Goal: Information Seeking & Learning: Check status

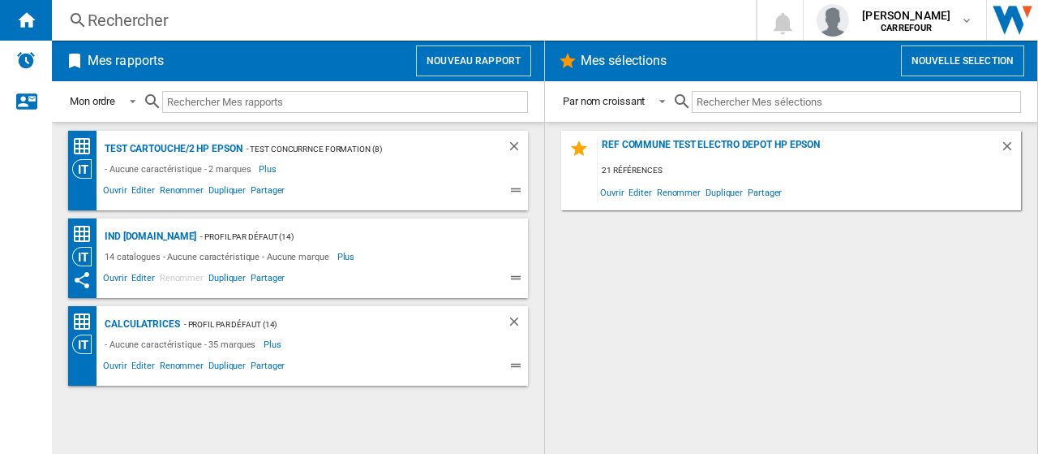
click at [244, 9] on div "Rechercher" at bounding box center [401, 20] width 626 height 23
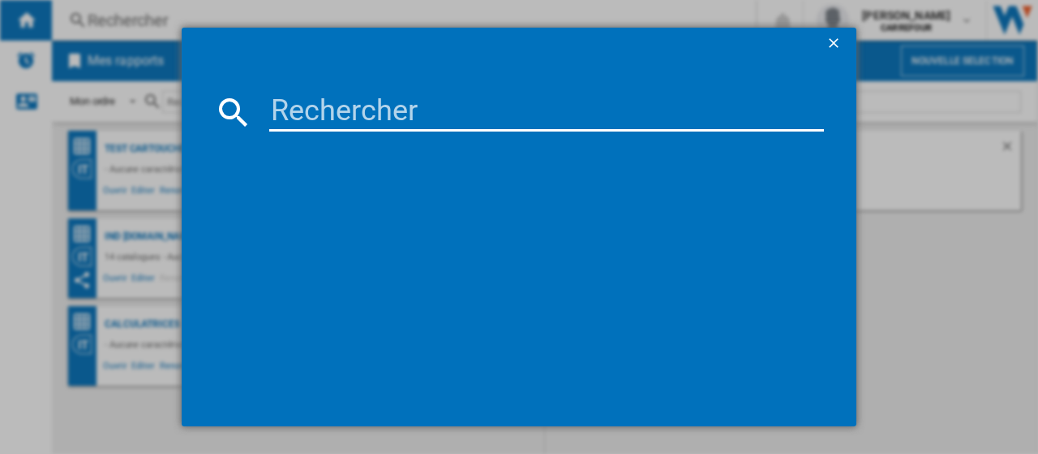
click at [383, 116] on input at bounding box center [546, 111] width 555 height 39
paste input "8806097112112"
type input "8806097112112"
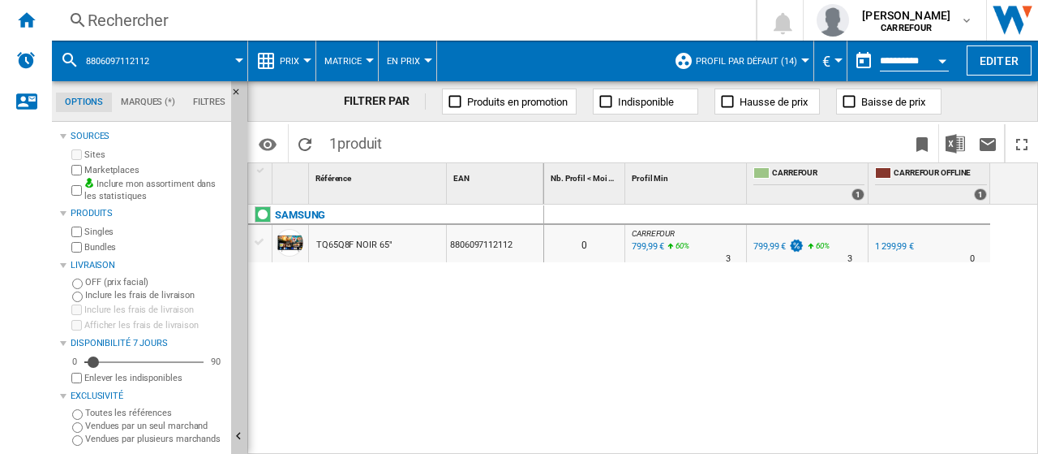
click at [772, 245] on div "799,99 €" at bounding box center [770, 246] width 32 height 11
drag, startPoint x: 771, startPoint y: 247, endPoint x: 780, endPoint y: 239, distance: 12.7
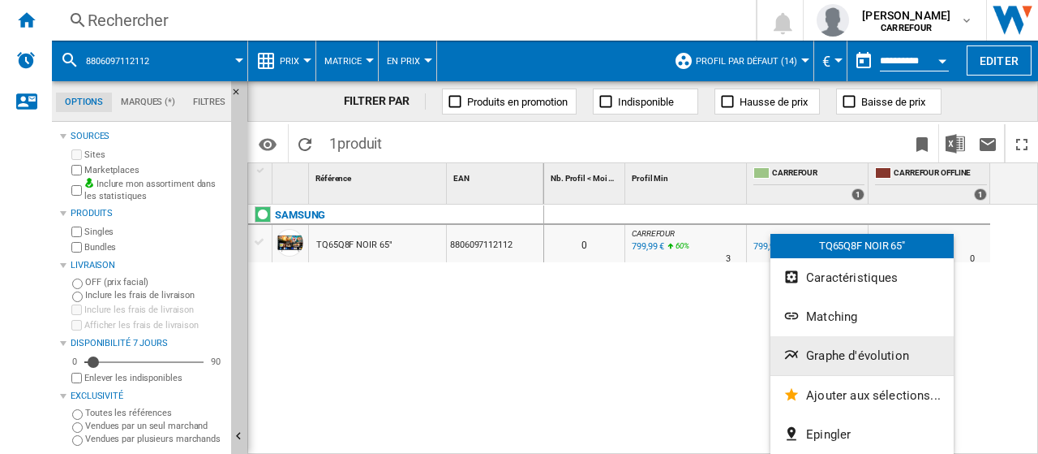
click at [872, 350] on span "Graphe d'évolution" at bounding box center [857, 355] width 103 height 15
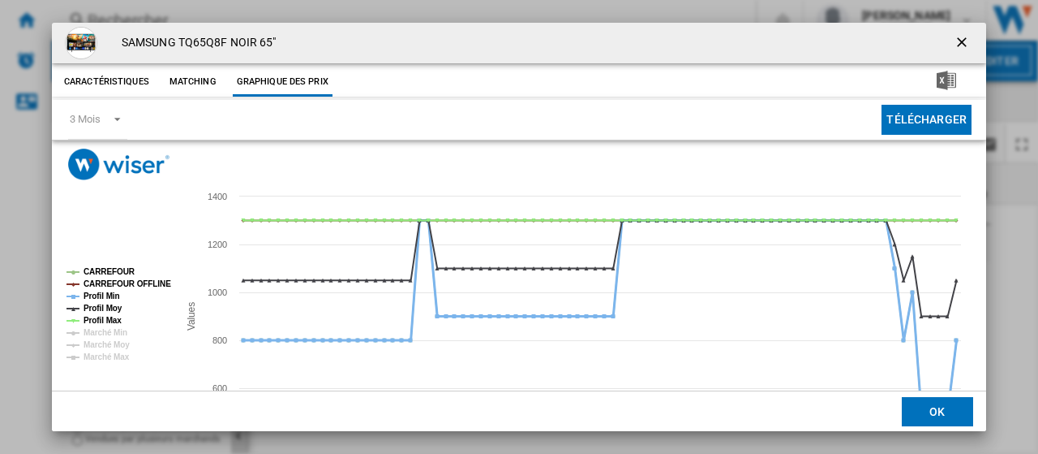
click at [112, 294] on tspan "Profil Min" at bounding box center [102, 295] width 37 height 9
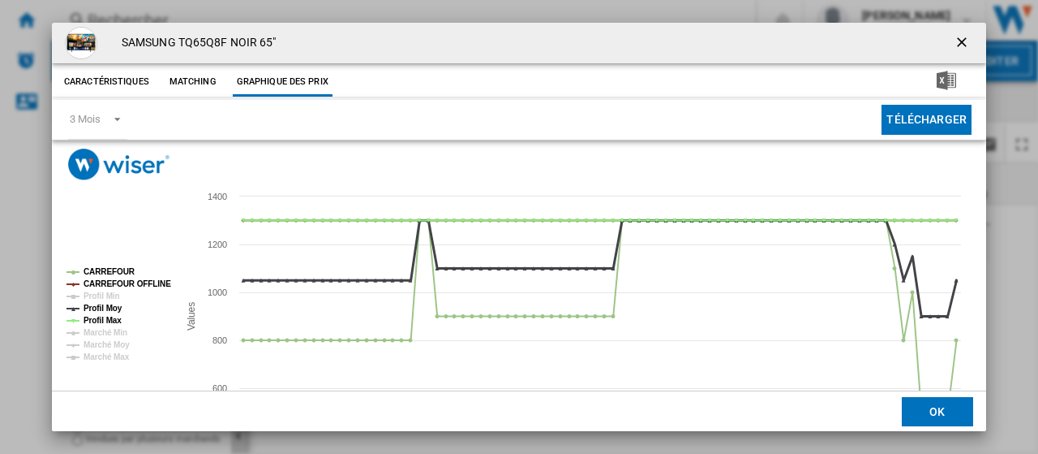
click at [114, 303] on tspan "Profil Moy" at bounding box center [103, 307] width 39 height 9
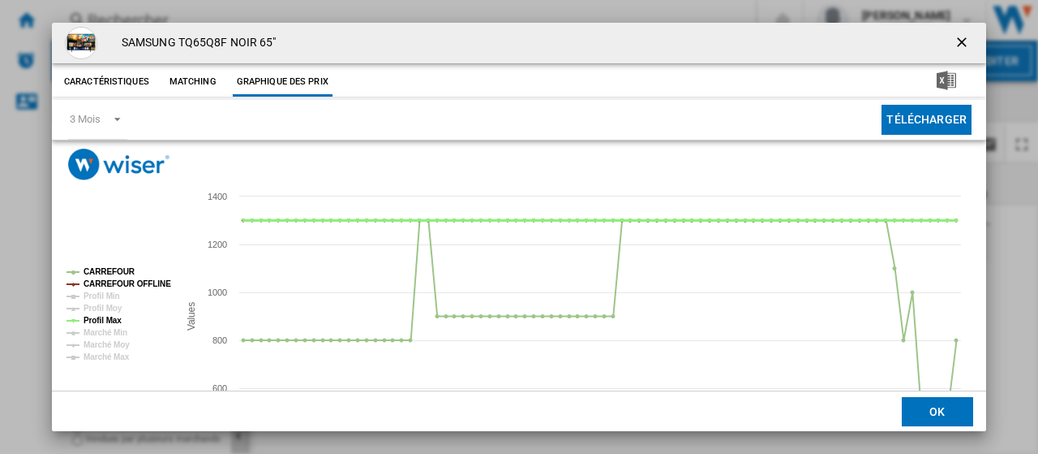
click at [113, 316] on tspan "Profil Max" at bounding box center [103, 320] width 38 height 9
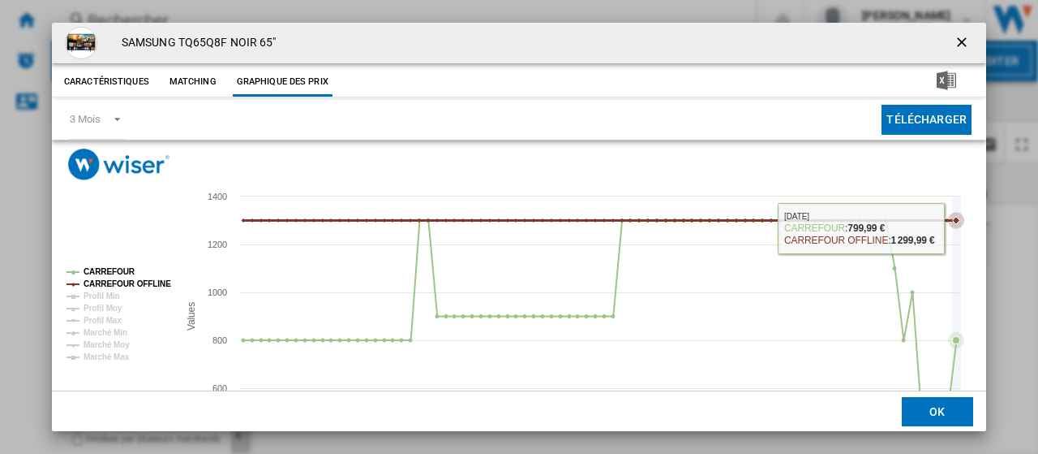
scroll to position [114, 0]
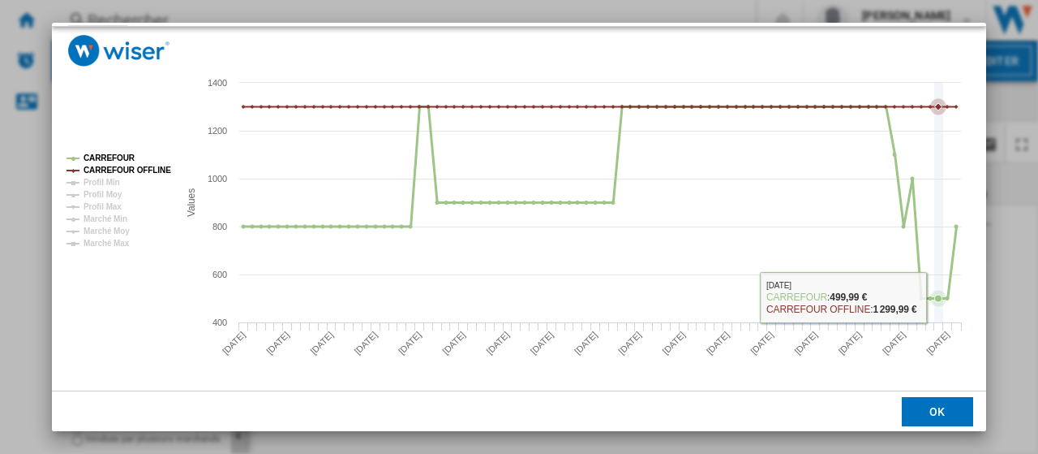
click at [938, 298] on icon "Product popup" at bounding box center [938, 297] width 7 height 7
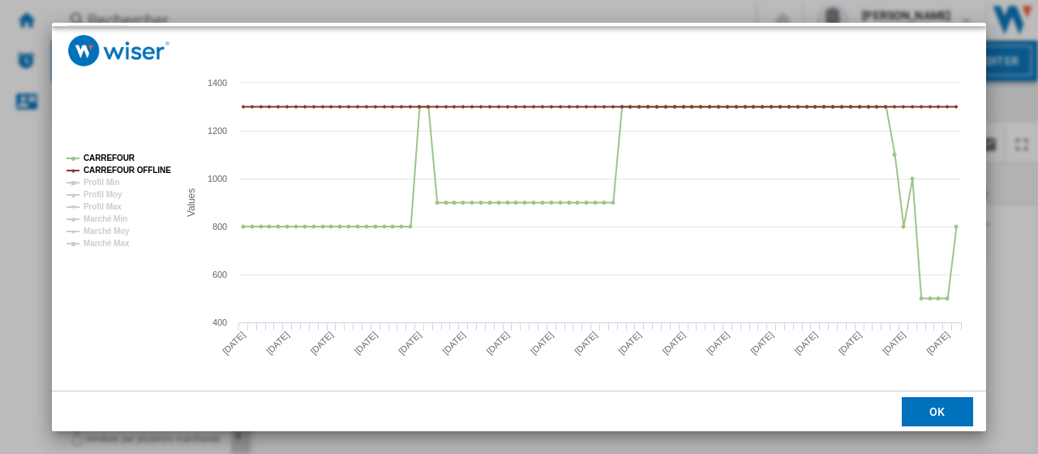
scroll to position [92, 0]
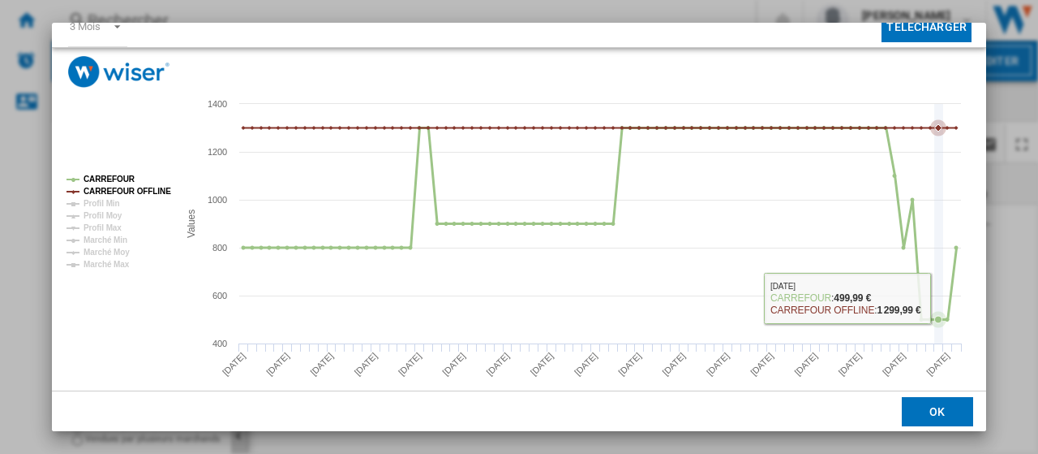
click at [942, 320] on icon "Product popup" at bounding box center [938, 319] width 7 height 7
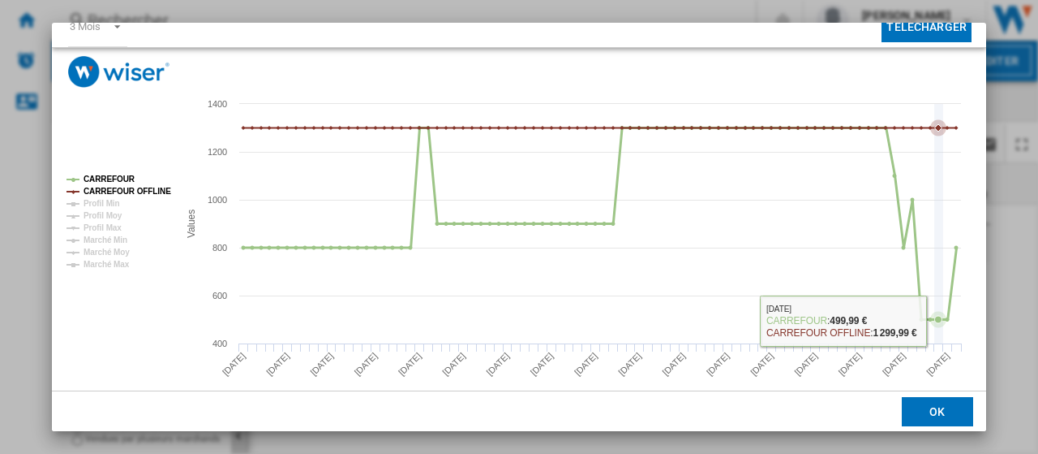
click at [939, 316] on icon "Product popup" at bounding box center [938, 319] width 7 height 7
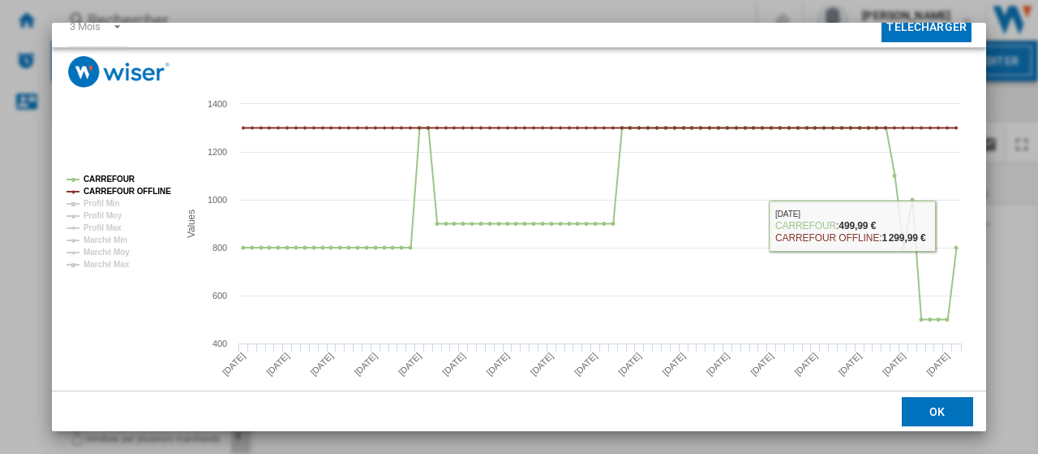
click at [1017, 208] on div "SAMSUNG TQ65Q8F NOIR 65" Caractéristiques Matching Graphique des prix price 799…" at bounding box center [519, 227] width 1038 height 454
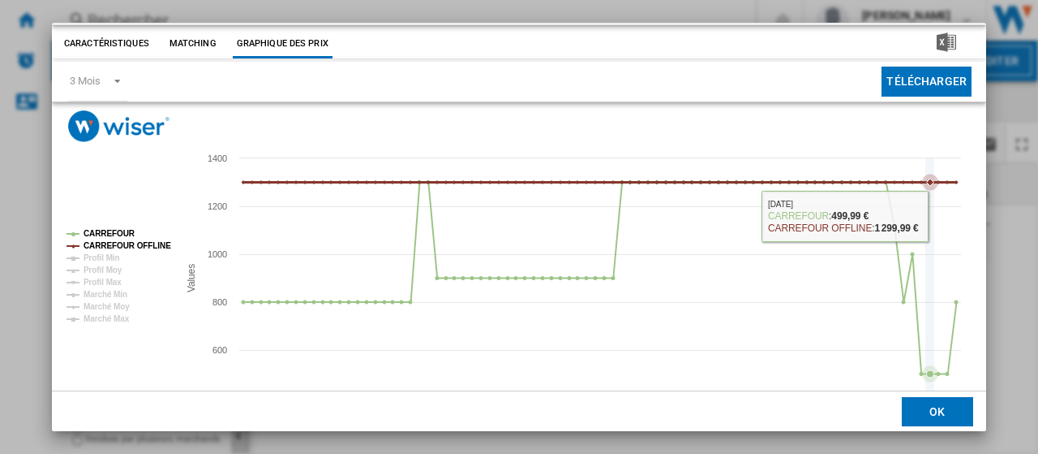
scroll to position [0, 0]
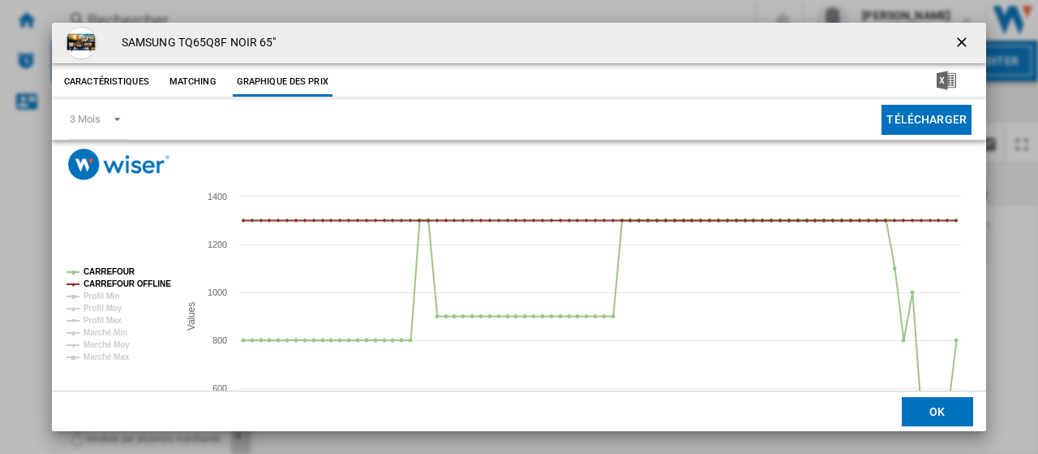
click at [954, 44] on ng-md-icon "getI18NText('BUTTONS.CLOSE_DIALOG')" at bounding box center [963, 43] width 19 height 19
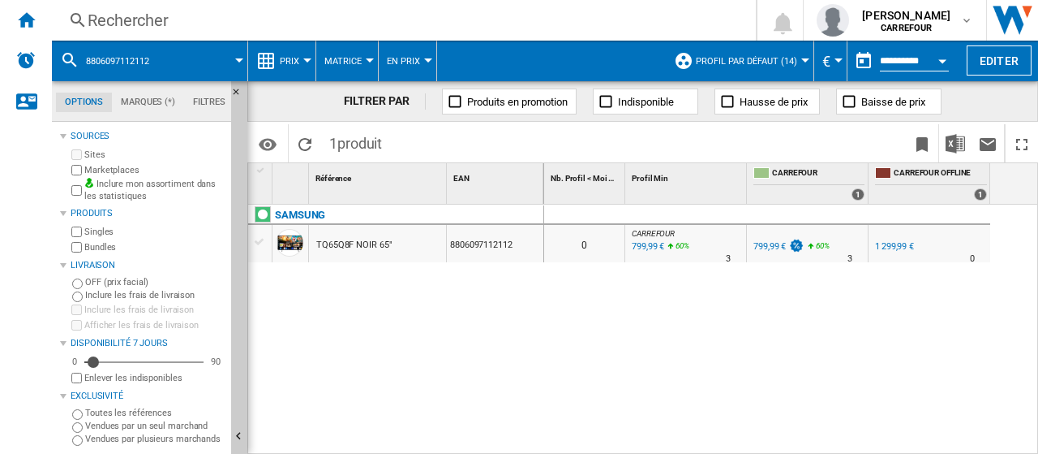
click at [931, 61] on button "Open calendar" at bounding box center [942, 58] width 29 height 29
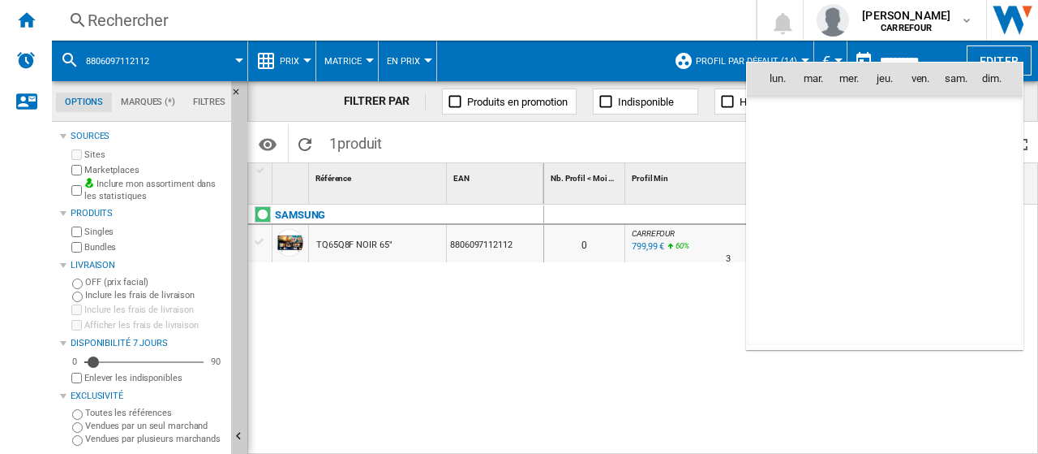
scroll to position [7740, 0]
click at [946, 147] on span "6" at bounding box center [956, 149] width 32 height 32
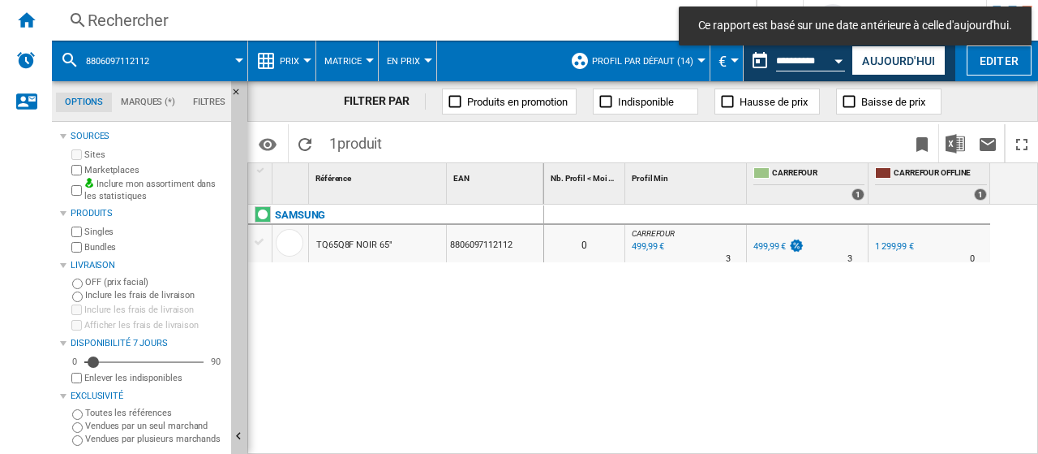
click at [774, 244] on div "499,99 €" at bounding box center [770, 246] width 32 height 11
click at [781, 245] on div "499,99 €" at bounding box center [770, 246] width 32 height 11
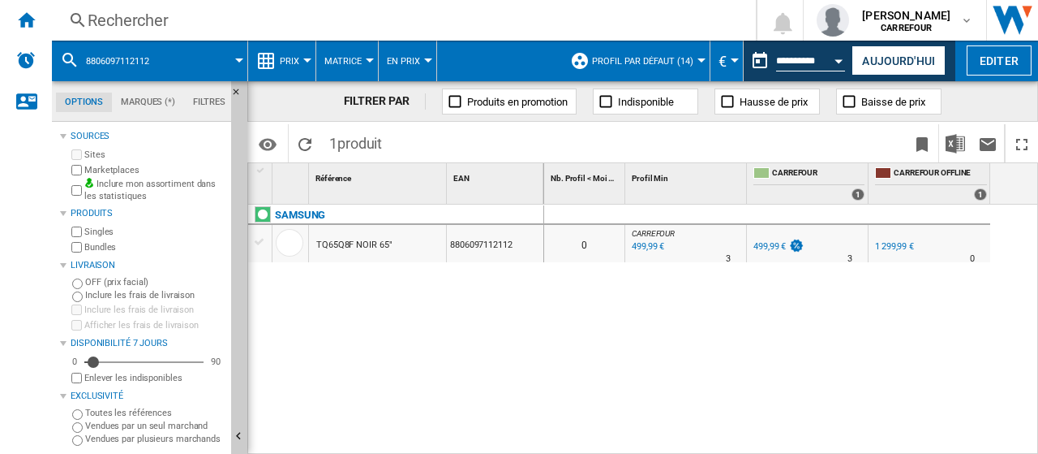
click at [765, 242] on div "499,99 €" at bounding box center [770, 246] width 32 height 11
click at [765, 243] on div "499,99 €" at bounding box center [770, 246] width 32 height 11
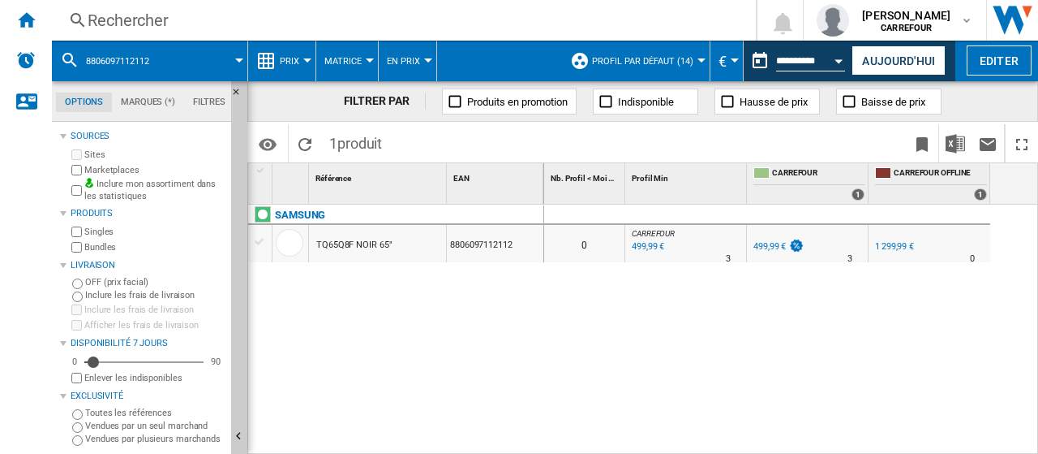
drag, startPoint x: 765, startPoint y: 243, endPoint x: 633, endPoint y: 353, distance: 171.7
click at [765, 247] on div "499,99 €" at bounding box center [770, 246] width 32 height 11
click at [468, 410] on div "SAMSUNG TQ65Q8F NOIR 65" 8806097112112" at bounding box center [396, 325] width 296 height 242
drag, startPoint x: 468, startPoint y: 403, endPoint x: 636, endPoint y: 303, distance: 195.8
click at [468, 403] on div "SAMSUNG TQ65Q8F NOIR 65" 8806097112112" at bounding box center [396, 325] width 296 height 242
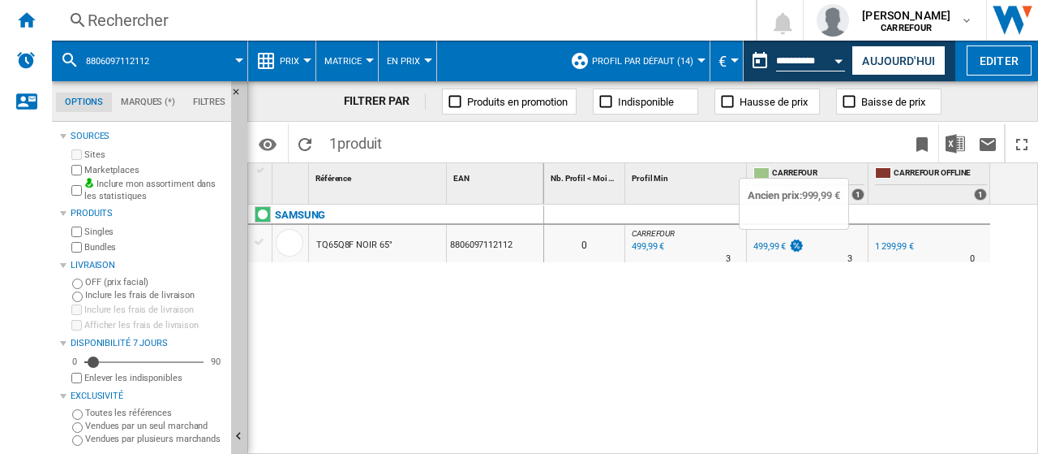
click at [795, 248] on img at bounding box center [797, 246] width 16 height 14
click at [793, 248] on img at bounding box center [797, 246] width 16 height 14
click at [785, 251] on div "499,99 €" at bounding box center [770, 246] width 32 height 11
click at [784, 252] on div "499,99 €" at bounding box center [778, 247] width 54 height 16
drag, startPoint x: 785, startPoint y: 252, endPoint x: 849, endPoint y: 236, distance: 65.1
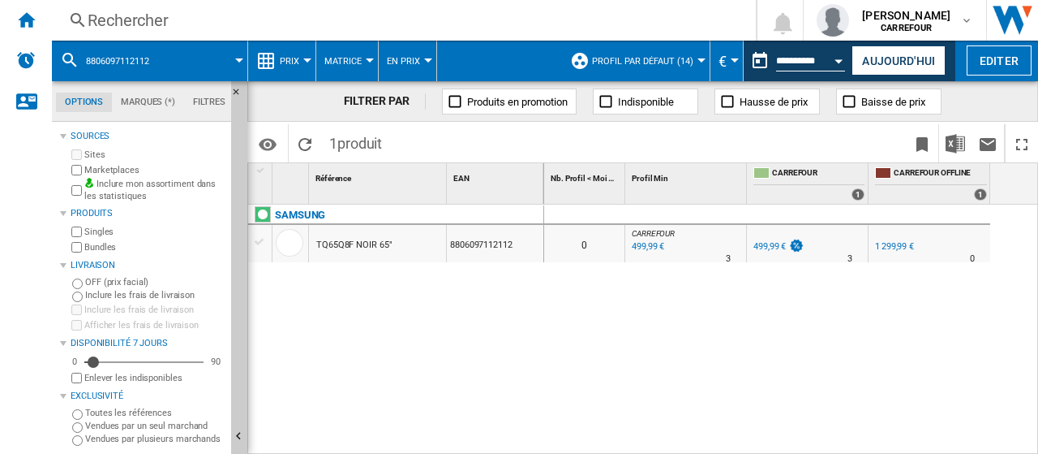
click at [790, 248] on div "499,99 €" at bounding box center [778, 247] width 54 height 16
click at [892, 246] on div "1 299,99 €" at bounding box center [894, 246] width 39 height 11
click at [888, 246] on div "1 299,99 €" at bounding box center [894, 246] width 39 height 11
click at [800, 241] on img at bounding box center [797, 246] width 16 height 14
click at [799, 241] on img at bounding box center [797, 246] width 16 height 14
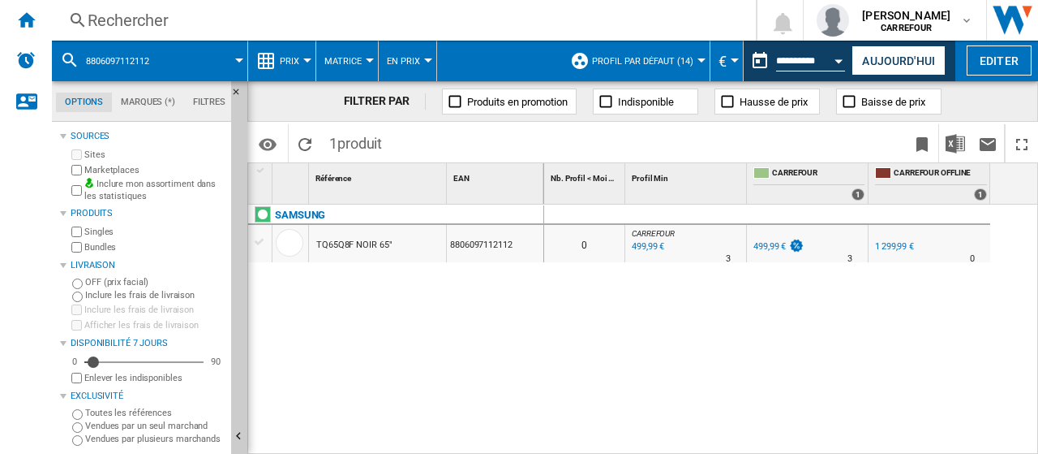
click at [782, 243] on div "499,99 €" at bounding box center [770, 246] width 32 height 11
click at [780, 241] on div "499,99 €" at bounding box center [770, 246] width 32 height 11
click at [779, 239] on div "499,99 €" at bounding box center [778, 247] width 54 height 16
click at [766, 243] on div "499,99 €" at bounding box center [770, 246] width 32 height 11
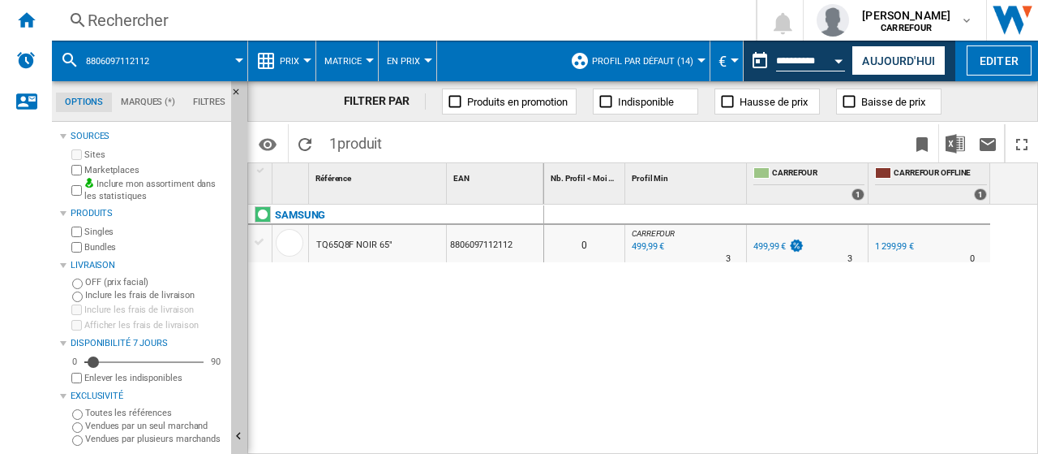
click at [766, 243] on div "499,99 €" at bounding box center [770, 246] width 32 height 11
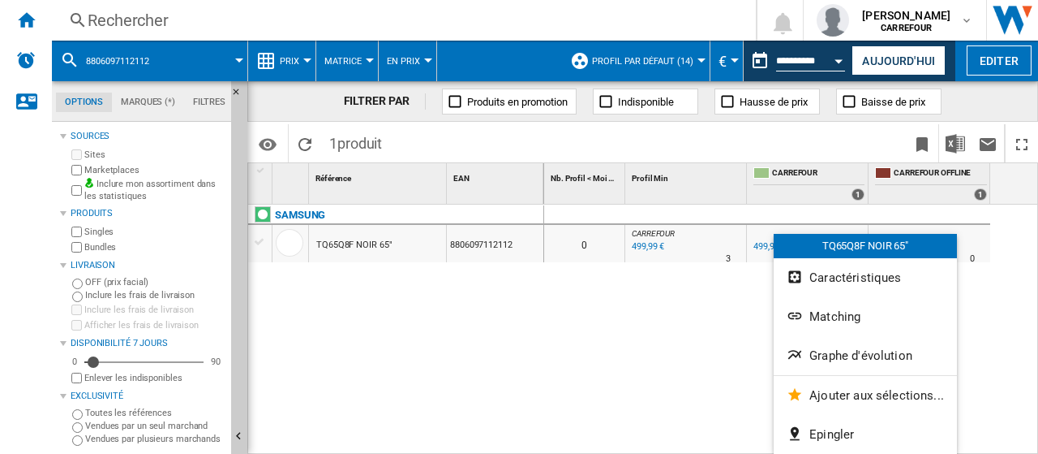
click at [857, 356] on span "Graphe d'évolution" at bounding box center [861, 355] width 103 height 15
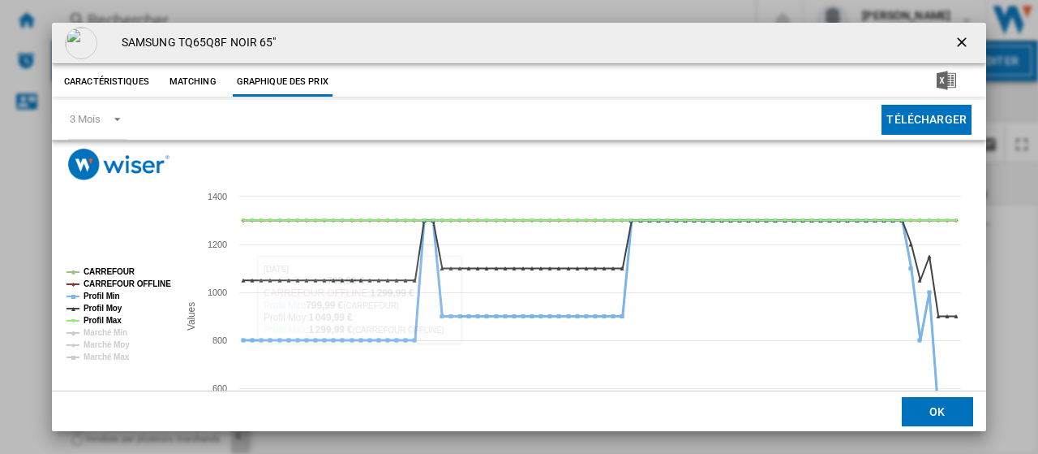
click at [101, 299] on tspan "Profil Min" at bounding box center [102, 295] width 37 height 9
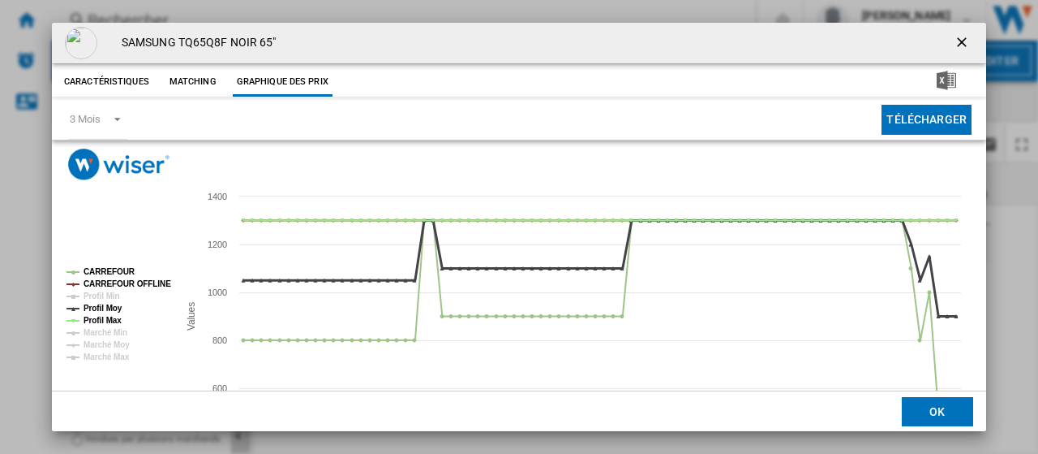
click at [101, 306] on tspan "Profil Moy" at bounding box center [103, 307] width 39 height 9
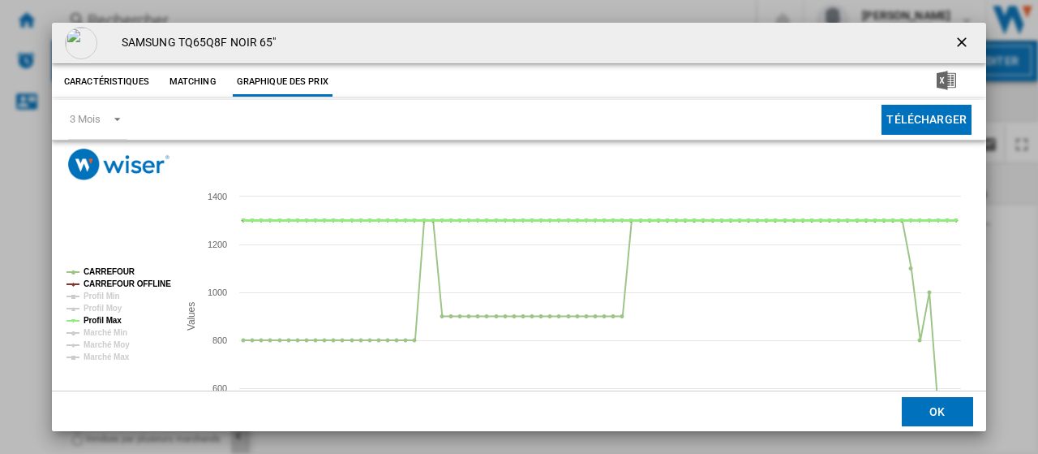
click at [101, 316] on tspan "Profil Max" at bounding box center [103, 320] width 38 height 9
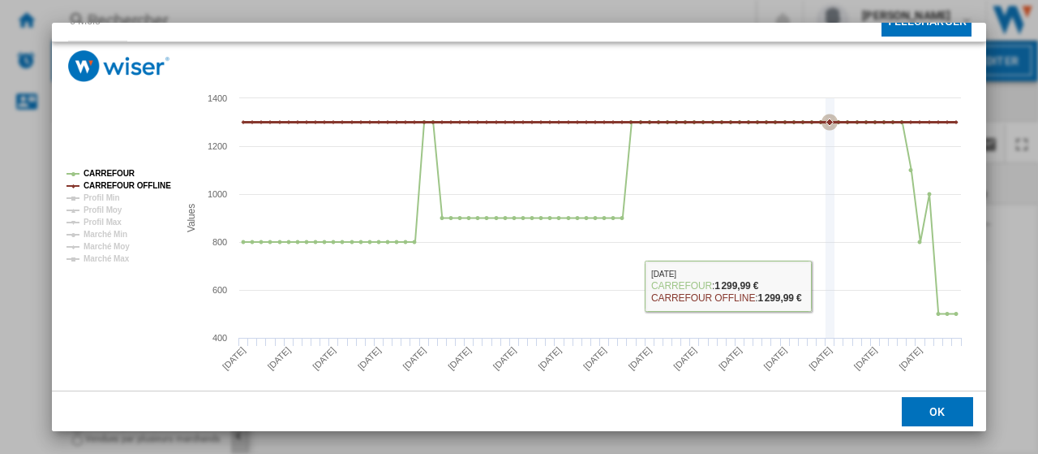
scroll to position [114, 0]
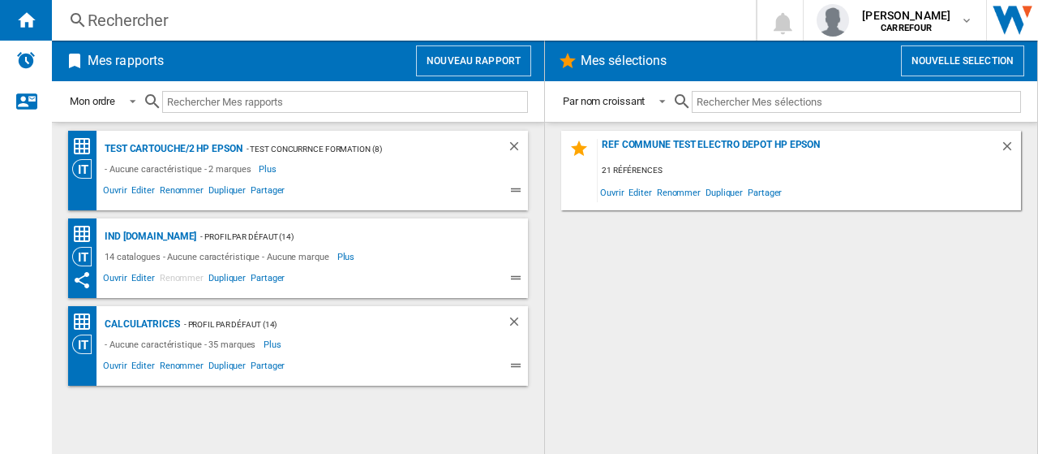
click at [200, 14] on div "Rechercher" at bounding box center [401, 20] width 626 height 23
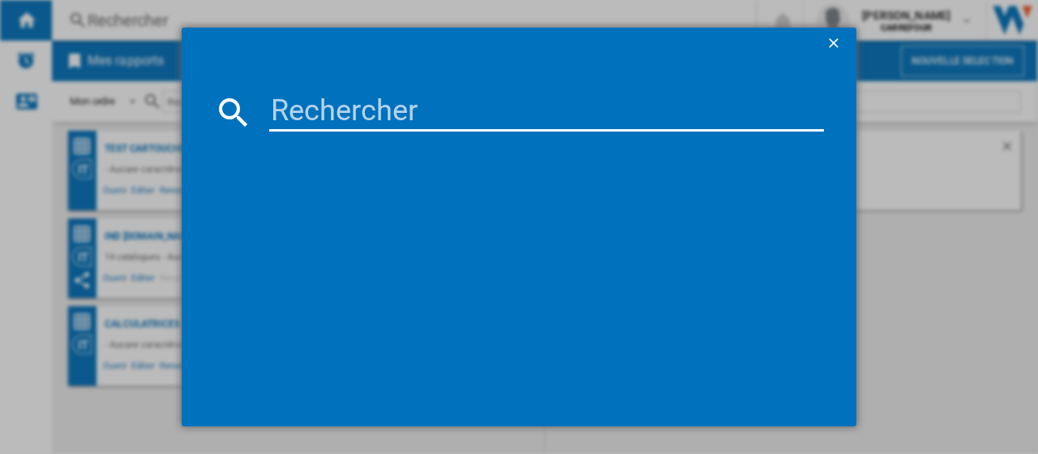
click at [320, 121] on input at bounding box center [546, 111] width 555 height 39
paste input "SAM-65Q8F-TV QLED 4K"
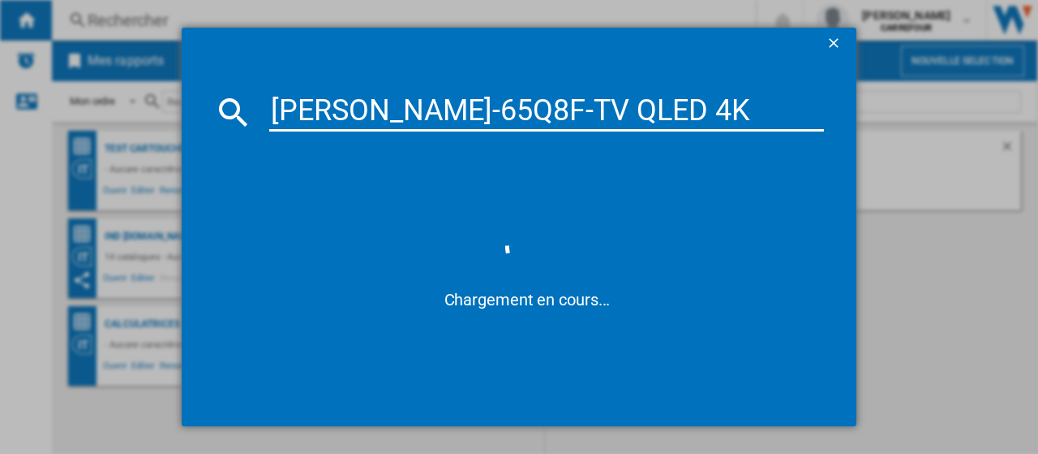
drag, startPoint x: 607, startPoint y: 97, endPoint x: 234, endPoint y: 102, distance: 373.2
click at [234, 103] on div "SAM-65Q8F-TV QLED 4K" at bounding box center [519, 111] width 610 height 39
paste input "8806097112112"
type input "8806097112112"
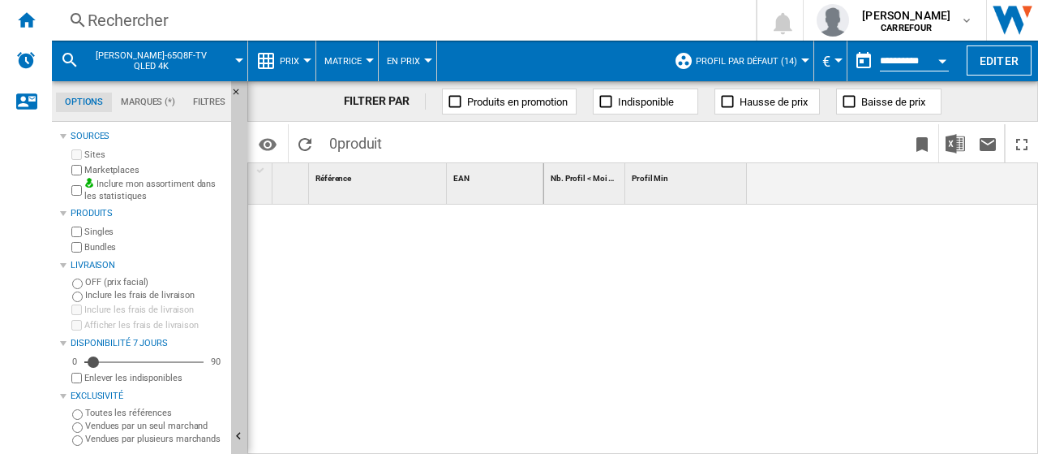
click at [195, 9] on div "Rechercher" at bounding box center [401, 20] width 626 height 23
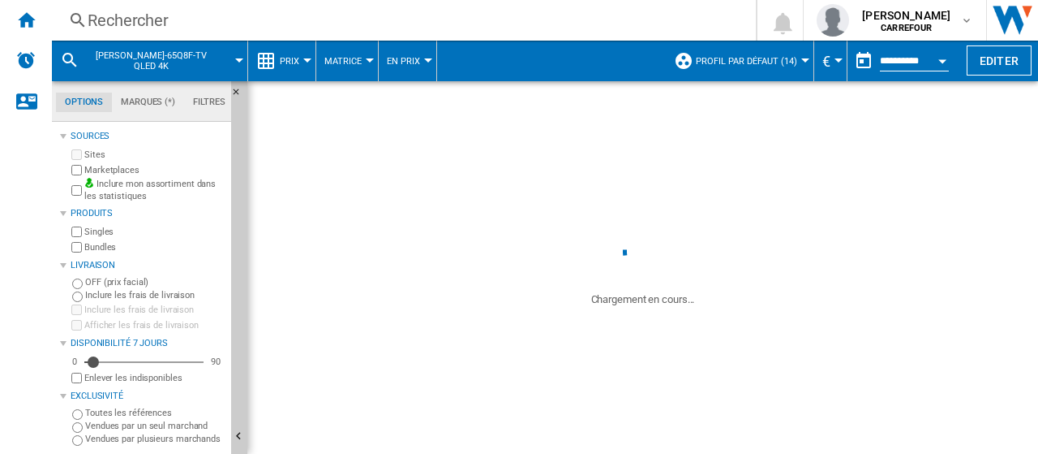
click at [155, 19] on div "Rechercher" at bounding box center [401, 20] width 626 height 23
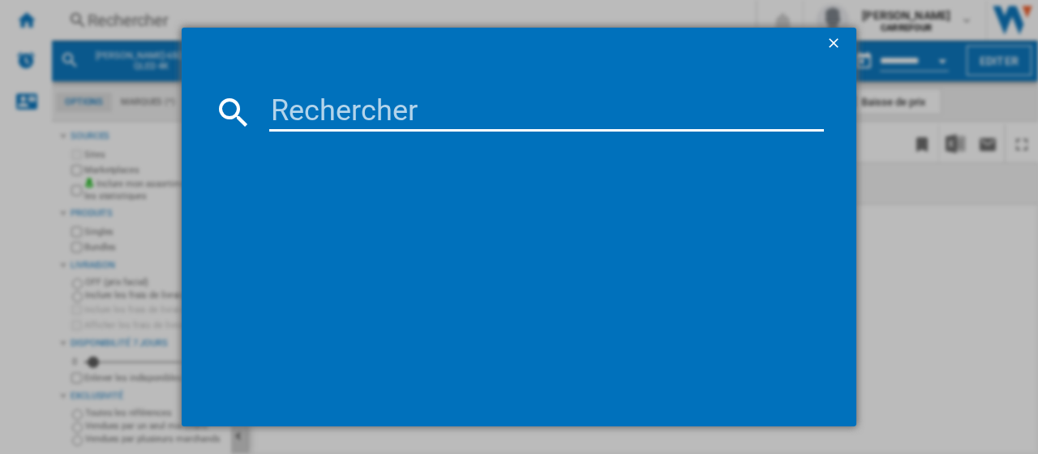
click at [337, 119] on input at bounding box center [546, 111] width 555 height 39
paste input "8806097112112"
type input "8806097112112"
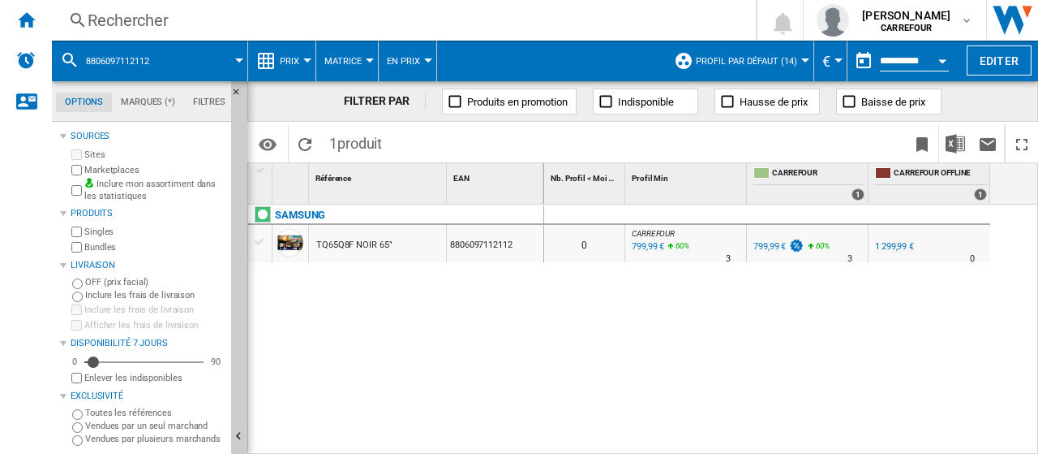
click at [782, 247] on div "799,99 €" at bounding box center [770, 246] width 32 height 11
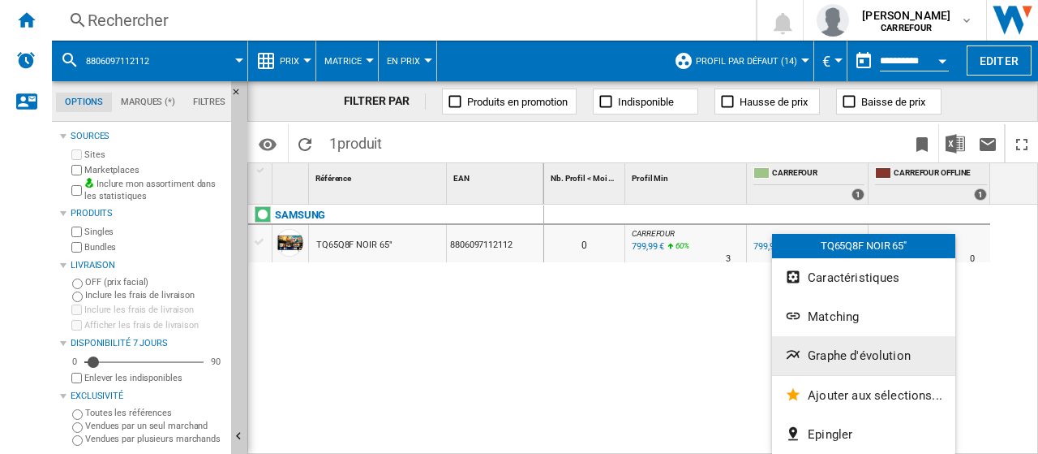
click at [837, 353] on span "Graphe d'évolution" at bounding box center [859, 355] width 103 height 15
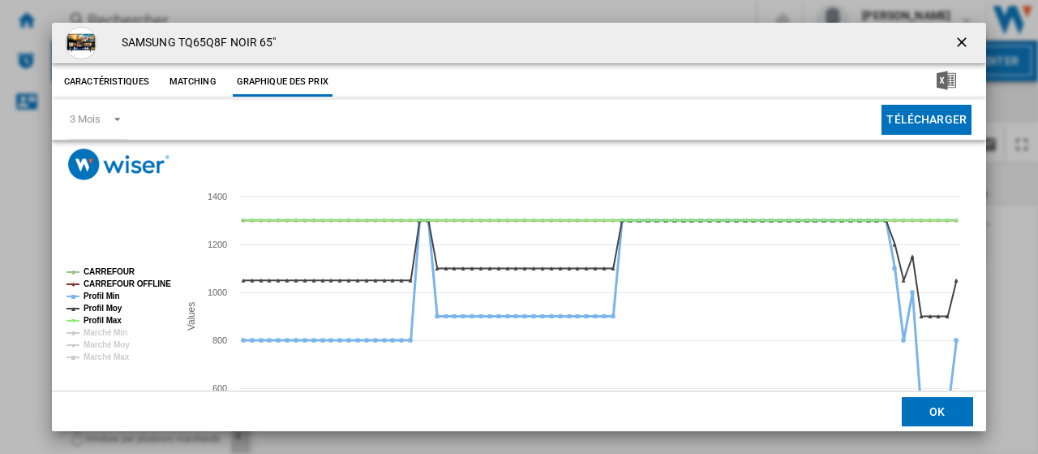
click at [104, 291] on tspan "Profil Min" at bounding box center [102, 295] width 37 height 9
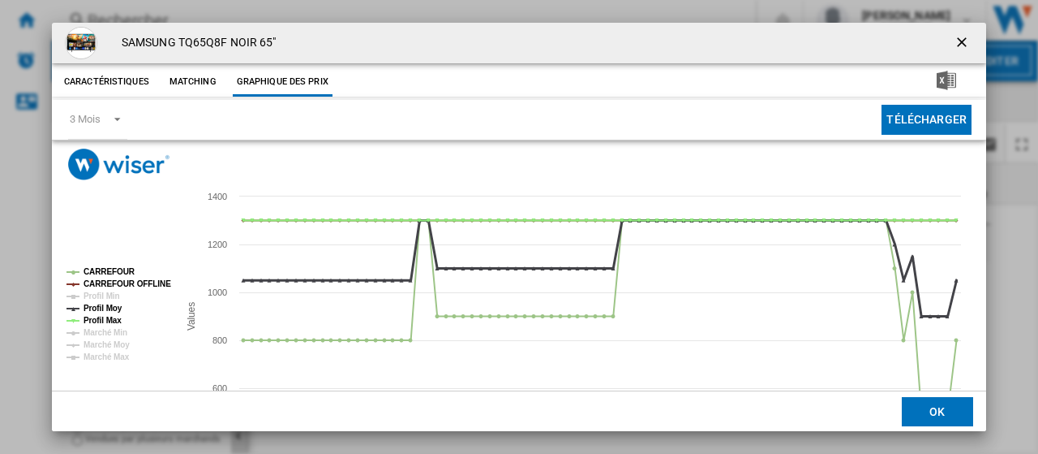
click at [103, 304] on tspan "Profil Moy" at bounding box center [103, 307] width 39 height 9
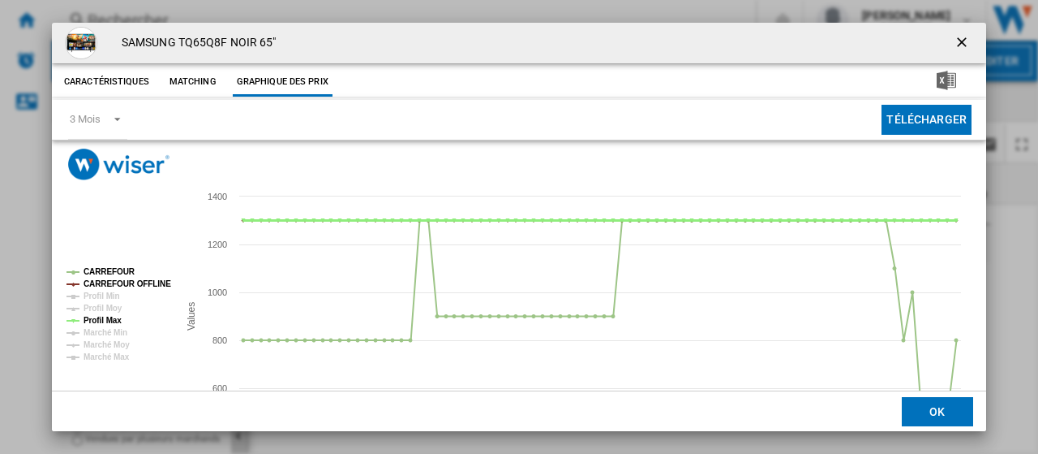
click at [105, 318] on tspan "Profil Max" at bounding box center [103, 320] width 38 height 9
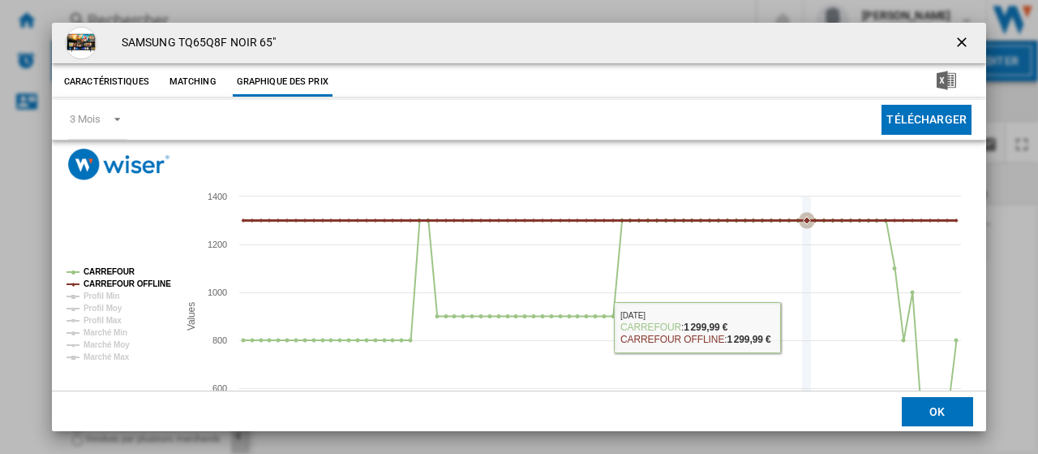
scroll to position [114, 0]
